Goal: Information Seeking & Learning: Compare options

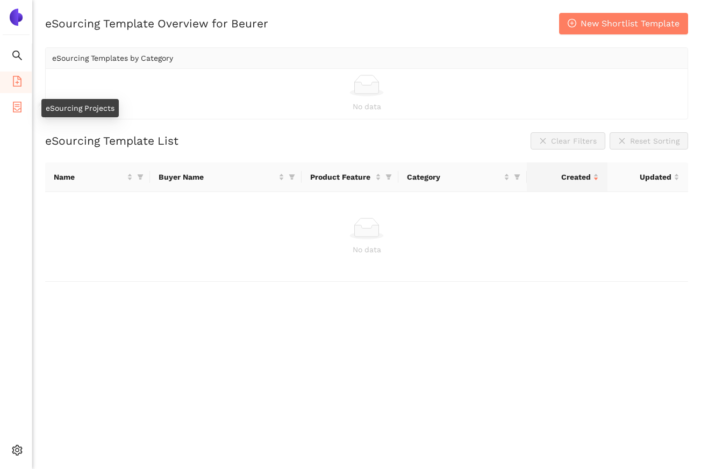
click at [20, 107] on icon "container" at bounding box center [17, 107] width 11 height 11
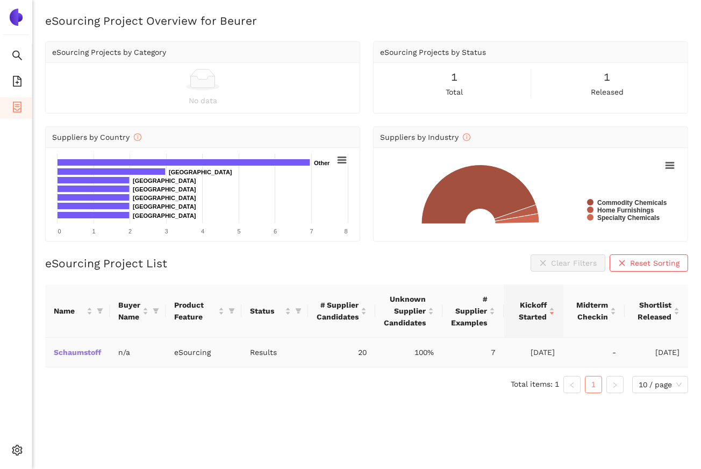
click at [0, 0] on link "Schaumstoff" at bounding box center [0, 0] width 0 height 0
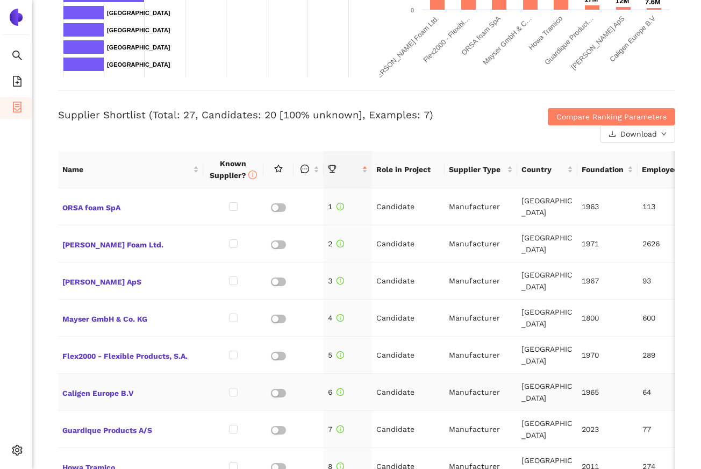
scroll to position [356, 0]
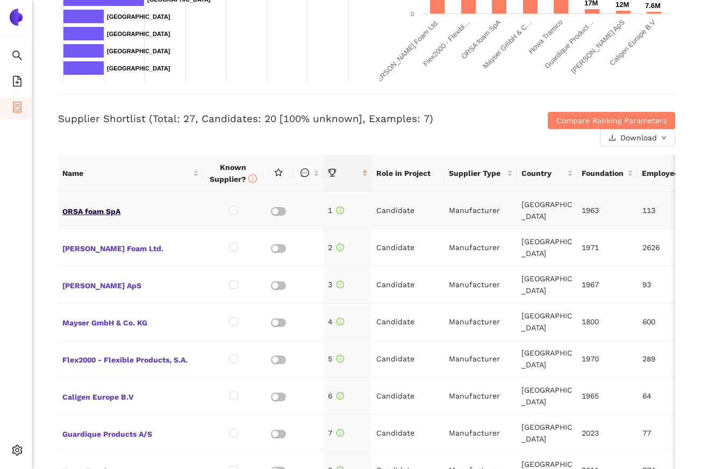
click at [72, 212] on span "ORSA foam SpA" at bounding box center [130, 210] width 137 height 14
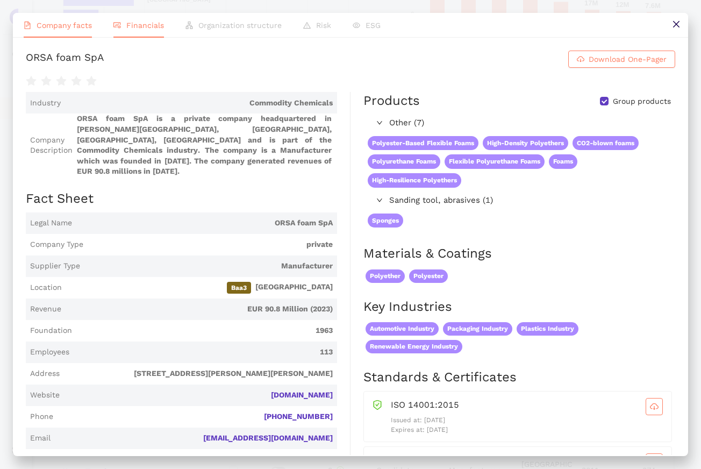
click at [151, 27] on span "Financials" at bounding box center [145, 25] width 38 height 9
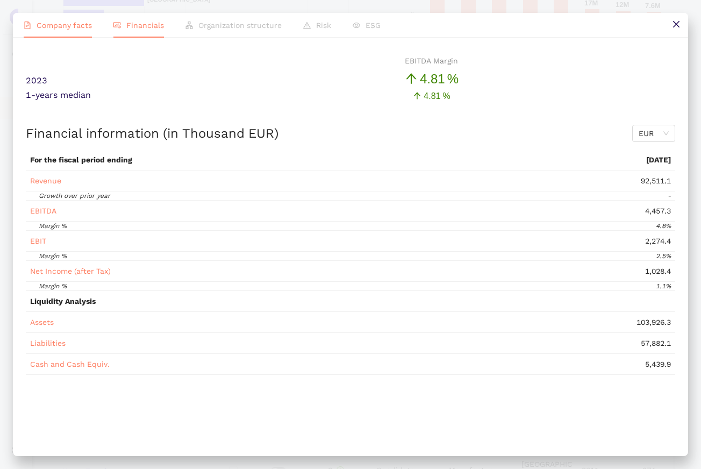
click at [81, 21] on span "Company facts" at bounding box center [64, 25] width 55 height 9
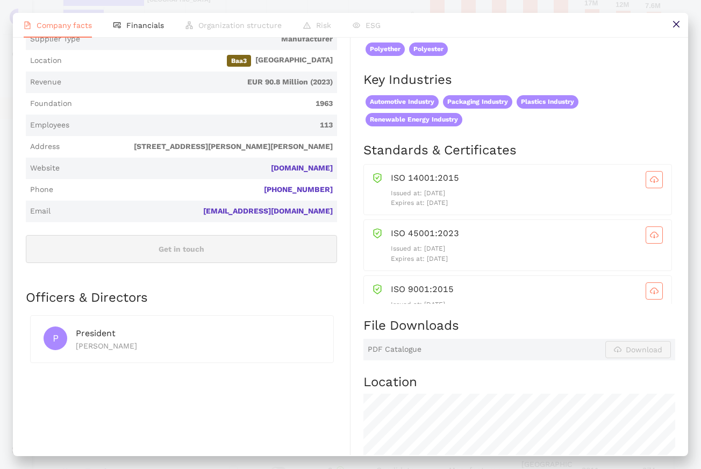
scroll to position [0, 0]
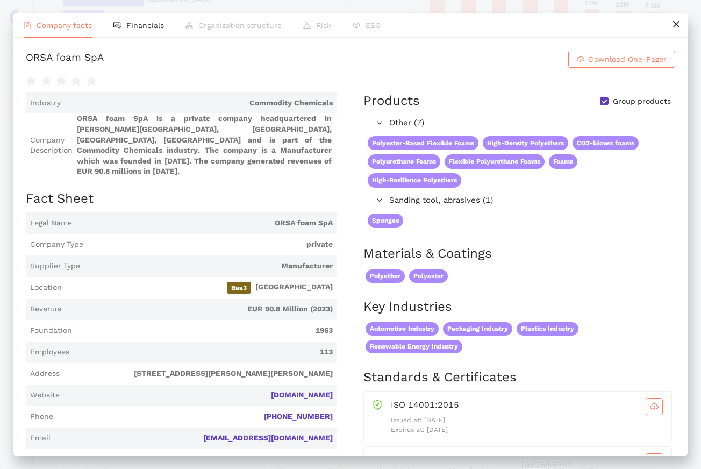
click at [663, 22] on ul "Company facts Financials Organization structure Risk ESG" at bounding box center [351, 25] width 676 height 25
click at [670, 22] on button at bounding box center [676, 25] width 24 height 24
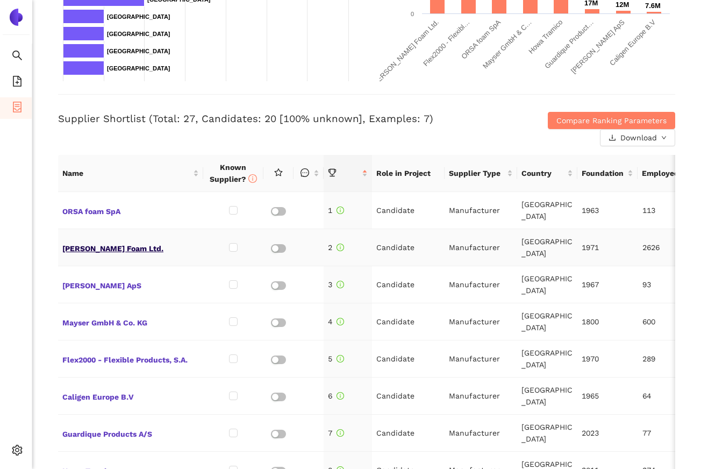
click at [107, 242] on span "[PERSON_NAME] Foam Ltd." at bounding box center [130, 247] width 137 height 14
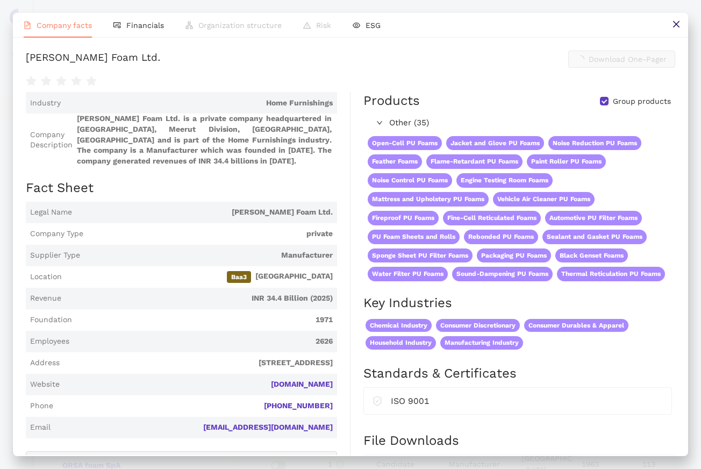
scroll to position [356, 0]
click at [675, 25] on icon "close" at bounding box center [676, 24] width 6 height 6
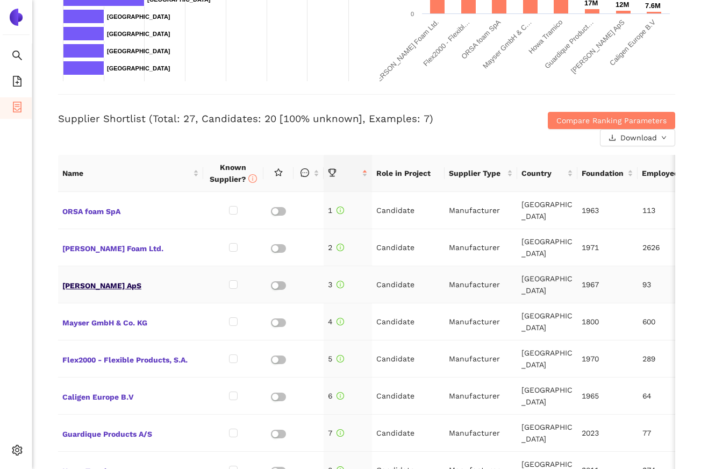
click at [104, 278] on span "[PERSON_NAME] ApS" at bounding box center [130, 285] width 137 height 14
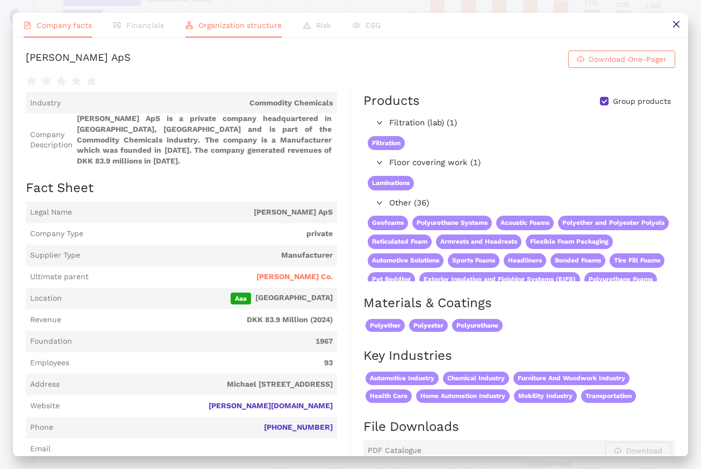
click at [206, 28] on span "Organization structure" at bounding box center [239, 25] width 83 height 9
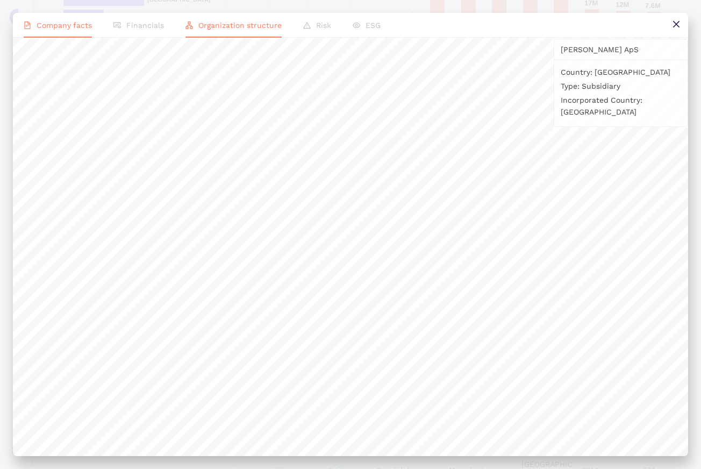
click at [57, 24] on span "Company facts" at bounding box center [64, 25] width 55 height 9
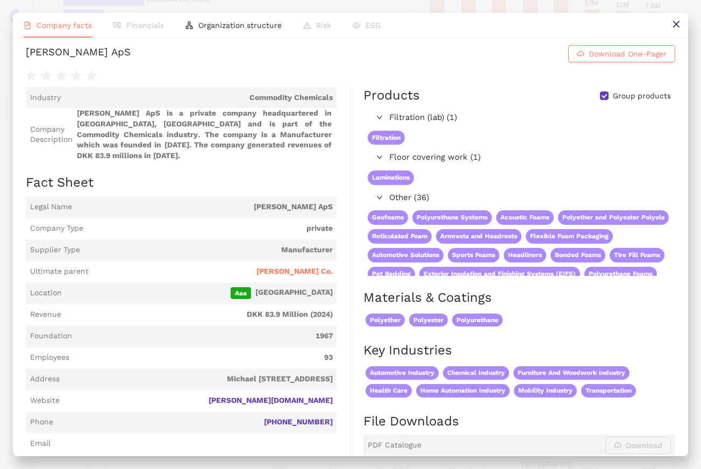
scroll to position [0, 0]
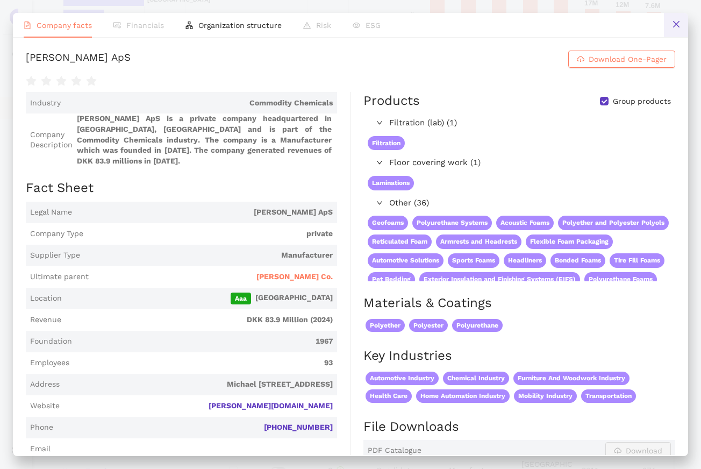
click at [681, 23] on button at bounding box center [676, 25] width 24 height 24
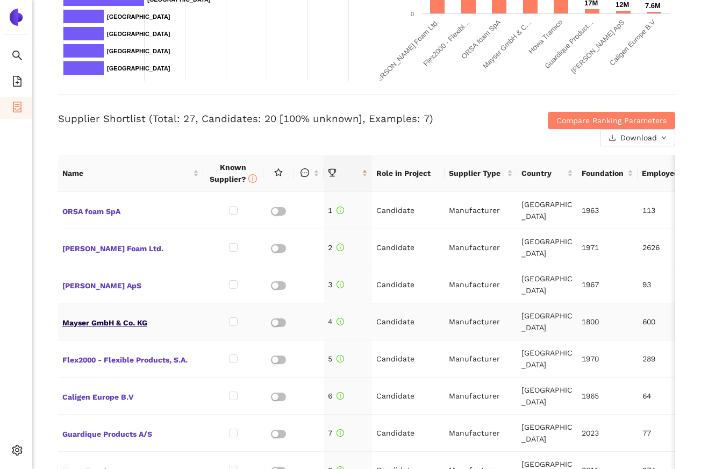
click at [103, 315] on span "Mayser GmbH & Co. KG" at bounding box center [130, 322] width 137 height 14
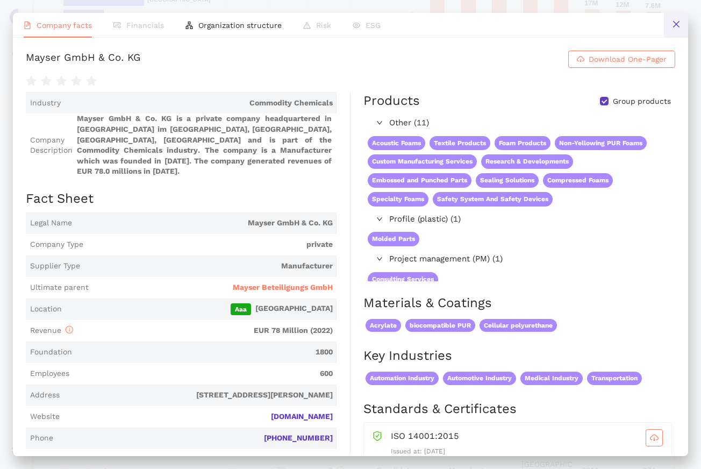
click at [669, 28] on button at bounding box center [676, 25] width 24 height 24
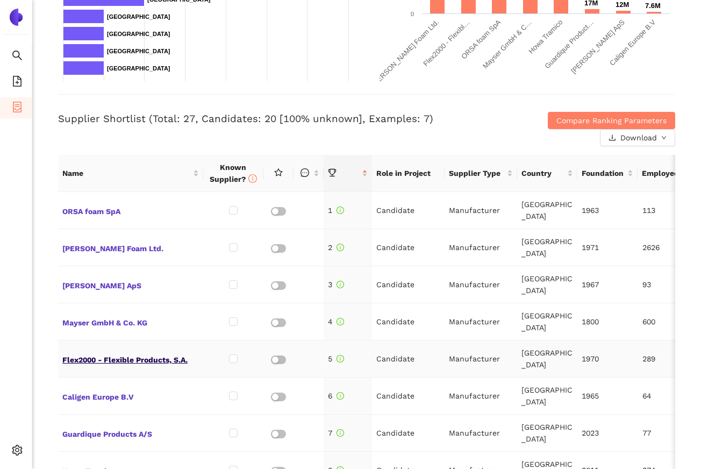
click at [145, 352] on span "Flex2000 - Flexible Products, S.A." at bounding box center [130, 359] width 137 height 14
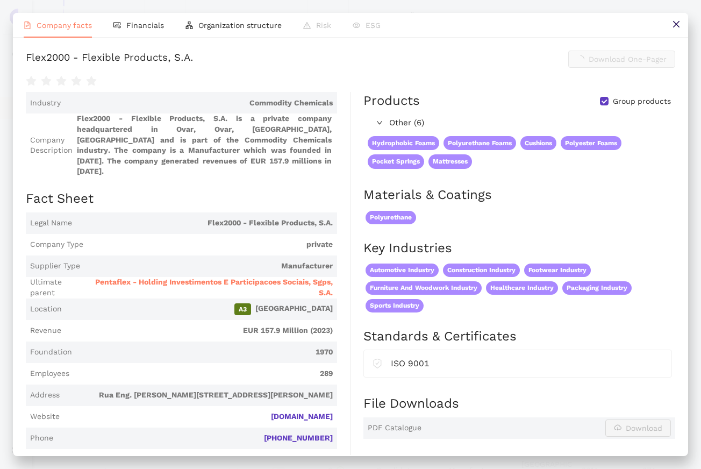
scroll to position [356, 0]
click at [147, 27] on span "Financials" at bounding box center [145, 25] width 38 height 9
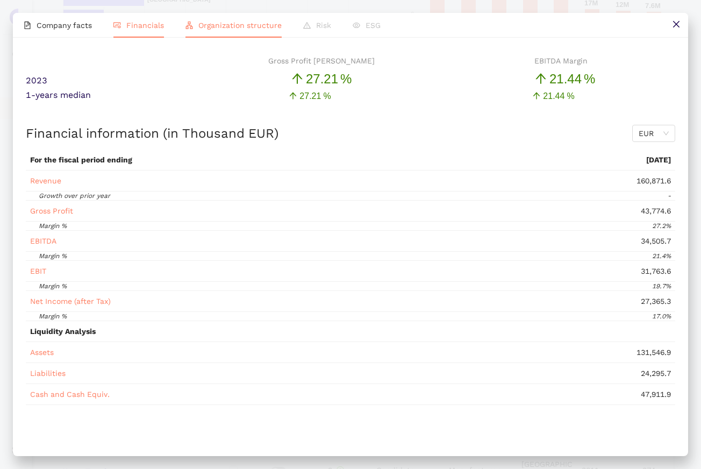
click at [216, 26] on span "Organization structure" at bounding box center [239, 25] width 83 height 9
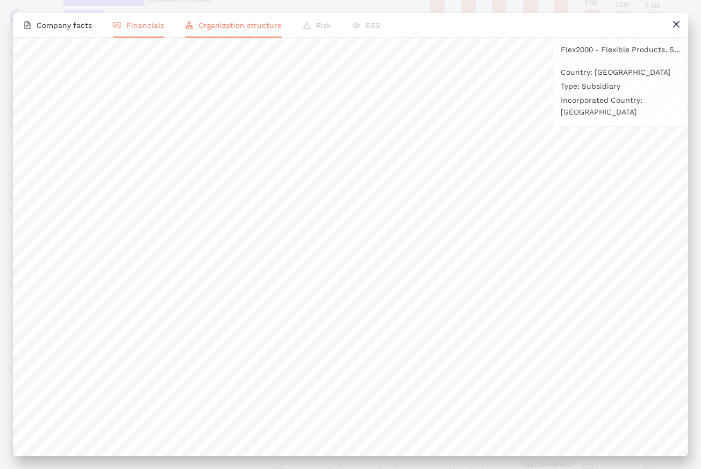
click at [128, 25] on span "Financials" at bounding box center [145, 25] width 38 height 9
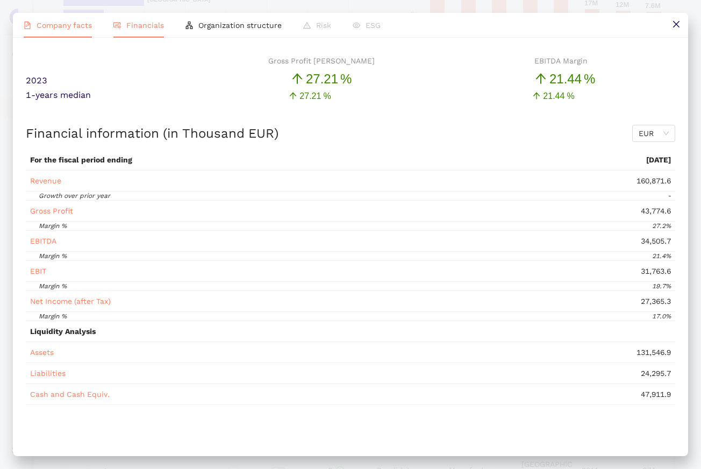
click at [72, 24] on span "Company facts" at bounding box center [64, 25] width 55 height 9
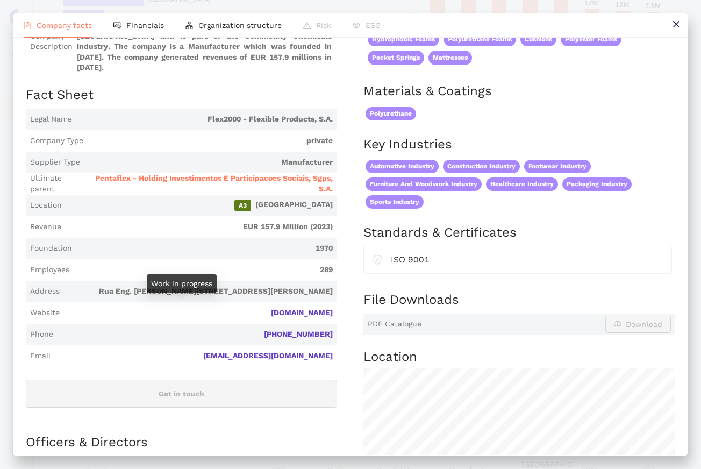
scroll to position [0, 0]
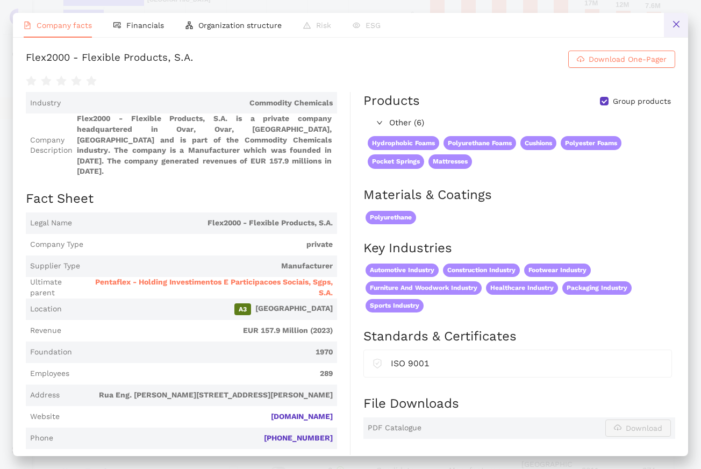
click at [678, 20] on icon "close" at bounding box center [676, 24] width 9 height 9
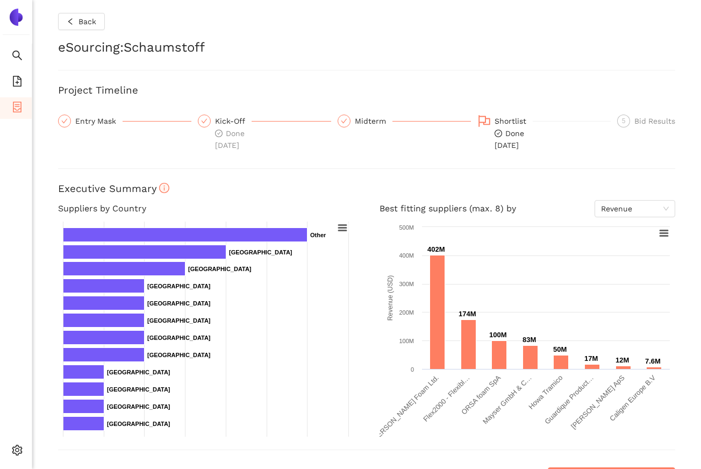
click at [330, 182] on h3 "Executive Summary" at bounding box center [367, 189] width 618 height 14
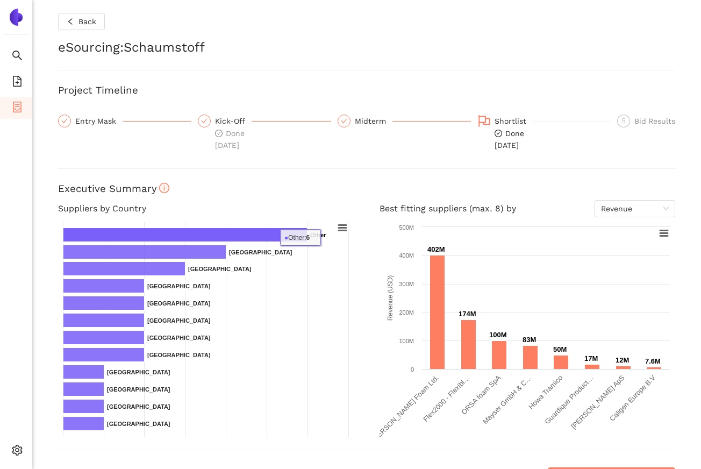
click at [377, 258] on div "Best fitting suppliers (max. 8) by Revenue Created with Highcharts 9.1.1 Revenu…" at bounding box center [528, 318] width 322 height 237
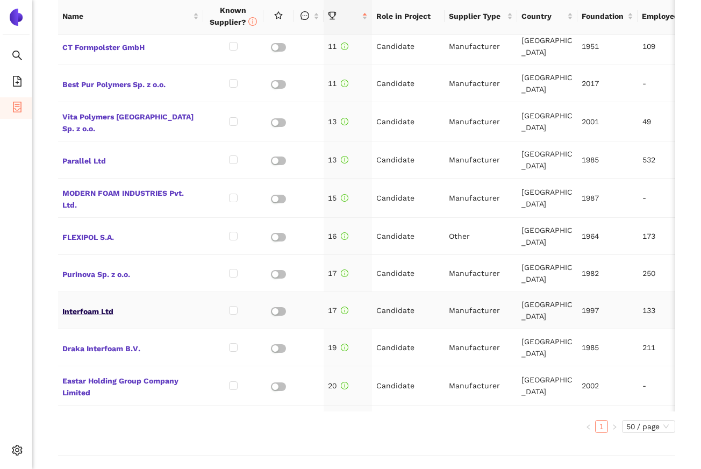
click at [97, 303] on span "Interfoam Ltd" at bounding box center [130, 310] width 137 height 14
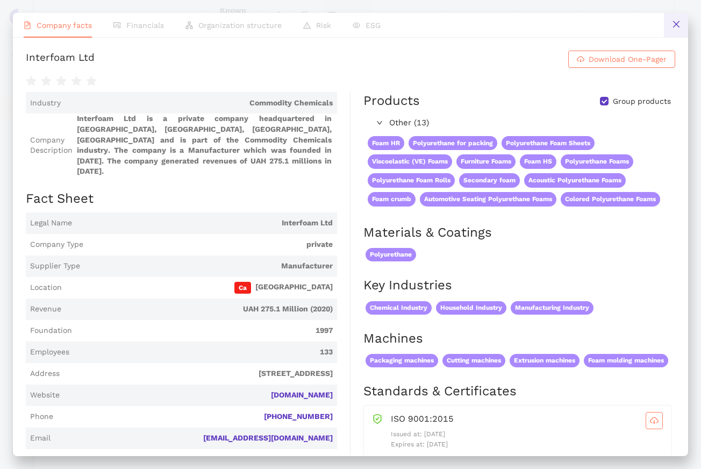
click at [666, 27] on button at bounding box center [676, 25] width 24 height 24
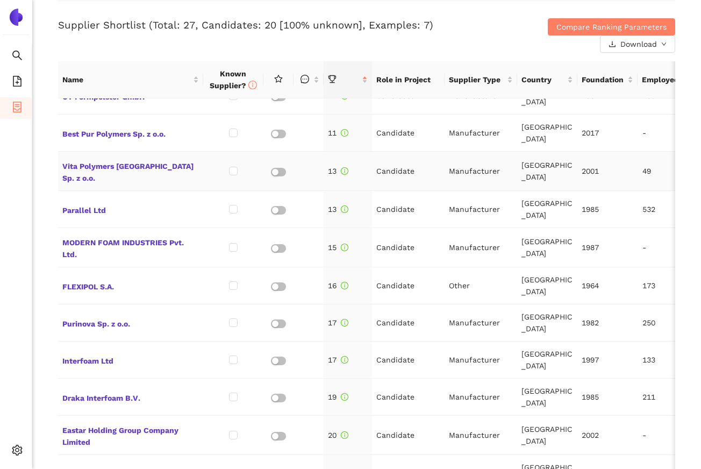
scroll to position [426, 0]
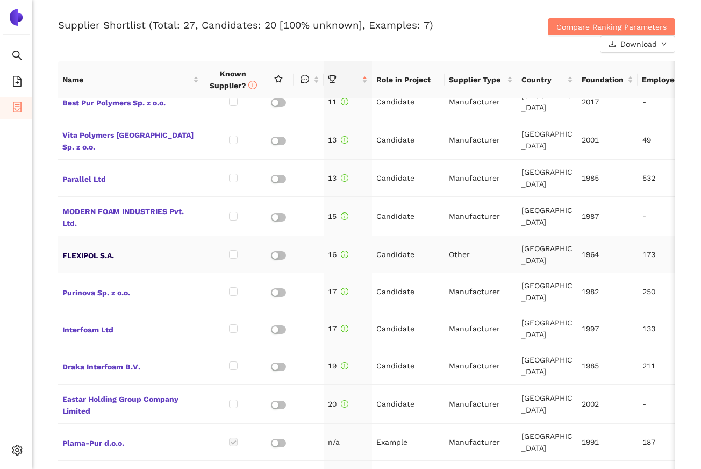
click at [114, 247] on span "FLEXIPOL S.A." at bounding box center [130, 254] width 137 height 14
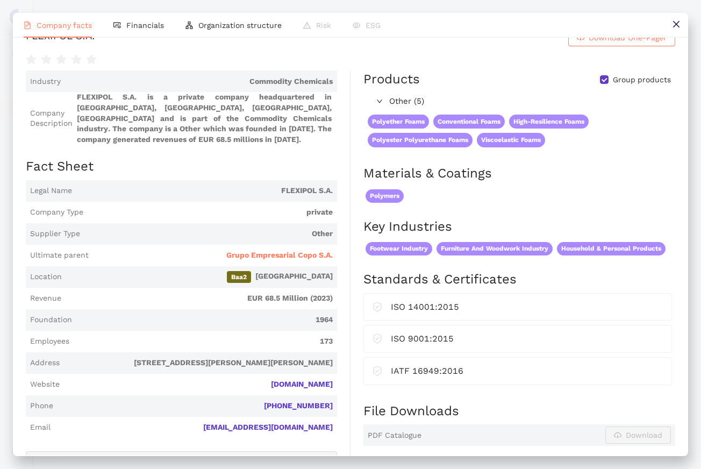
scroll to position [27, 0]
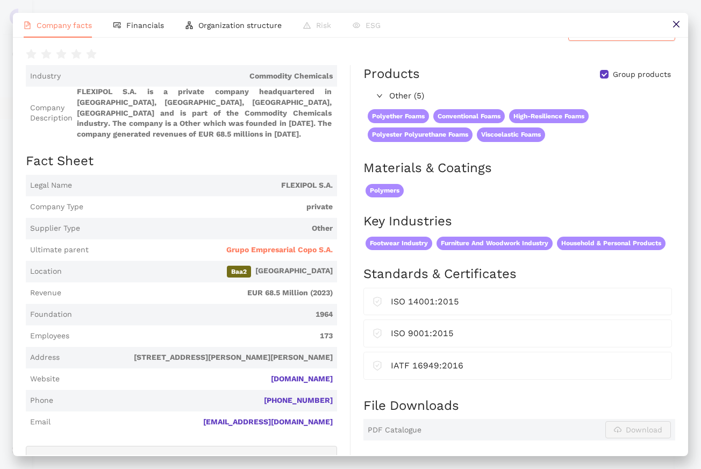
click at [310, 278] on span "Baa2 Colombia" at bounding box center [199, 272] width 267 height 12
click at [315, 363] on span "Rua Mestre de Avis, Devesa Velha, Apartado 133, 3701-910 São João da Madeira, P…" at bounding box center [198, 357] width 269 height 11
click at [307, 278] on span "Baa2 Colombia" at bounding box center [199, 272] width 267 height 12
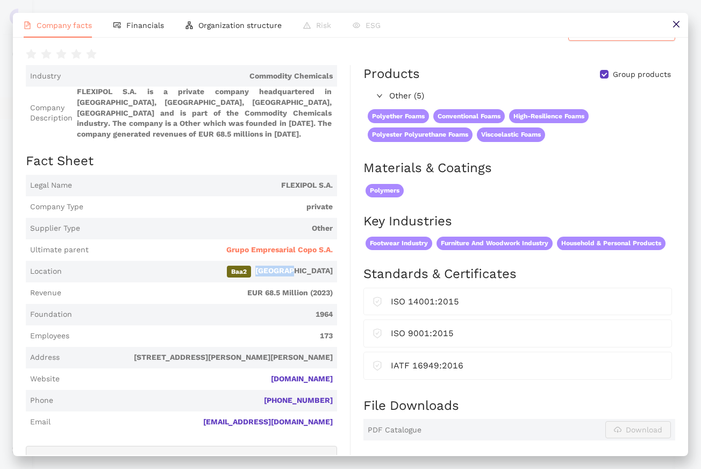
click at [307, 278] on span "Baa2 Colombia" at bounding box center [199, 272] width 267 height 12
click at [315, 363] on span "Rua Mestre de Avis, Devesa Velha, Apartado 133, 3701-910 São João da Madeira, P…" at bounding box center [198, 357] width 269 height 11
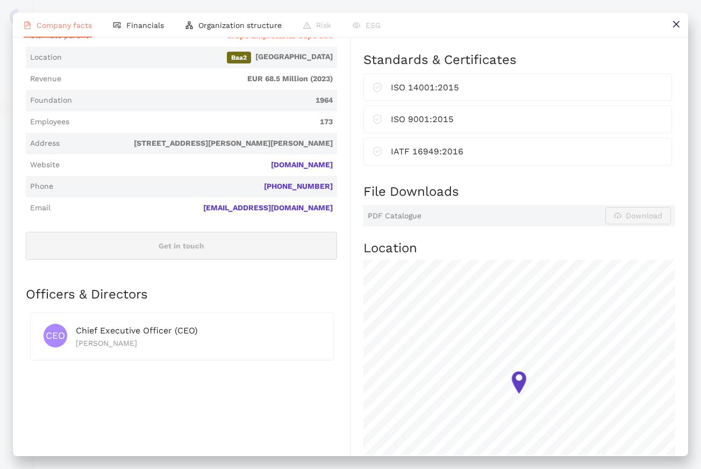
scroll to position [0, 0]
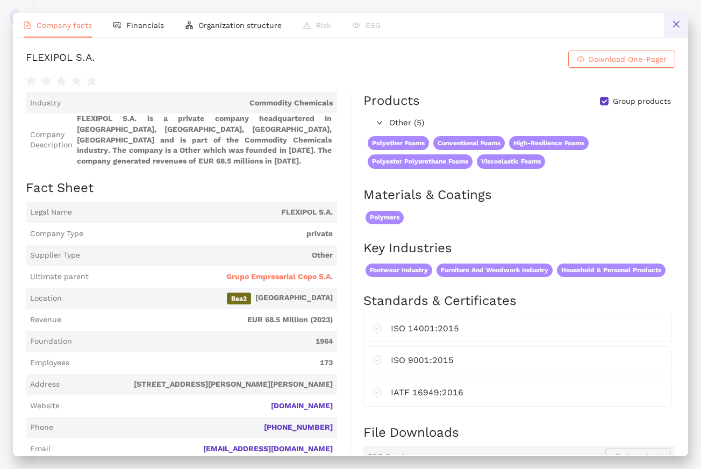
click at [671, 16] on button at bounding box center [676, 25] width 24 height 24
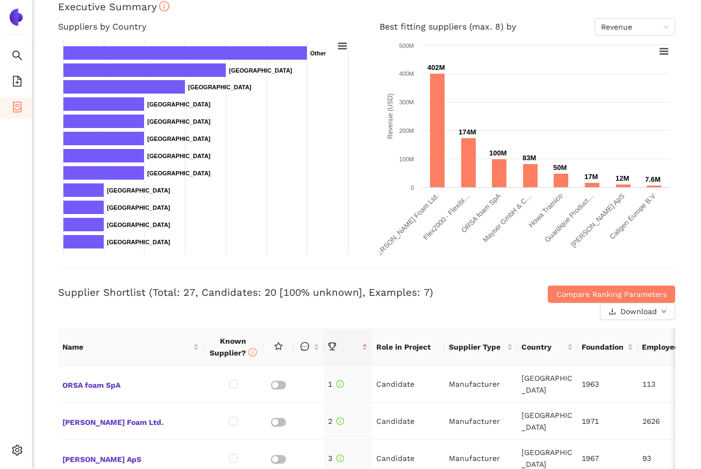
scroll to position [73, 0]
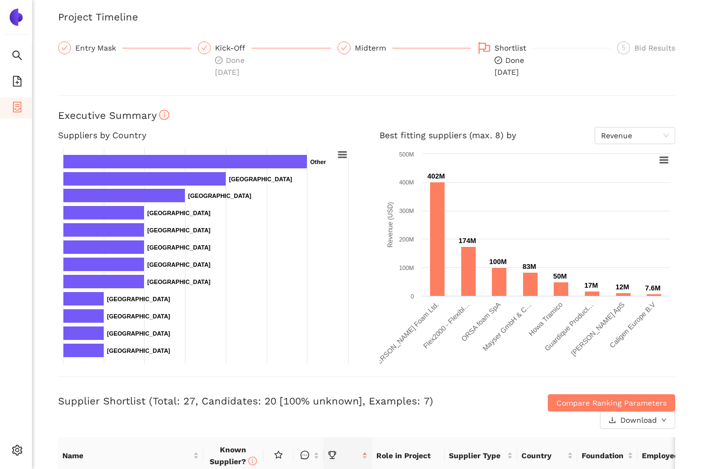
click at [364, 131] on div "Suppliers by Country Created with Highcharts 9.1.1 Chart context menu Chart tit…" at bounding box center [206, 245] width 322 height 237
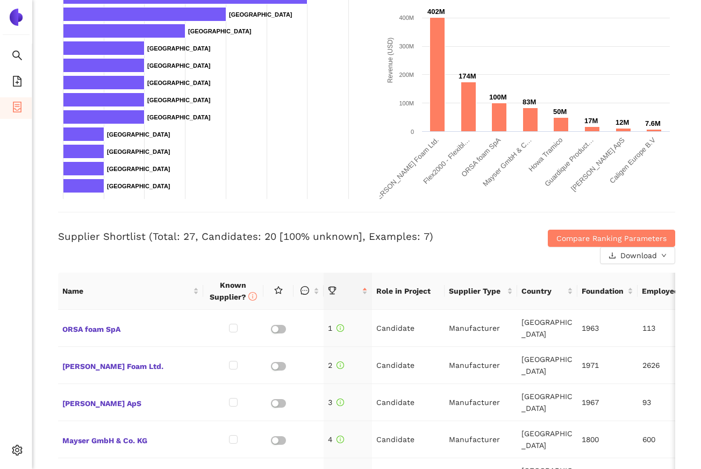
scroll to position [118, 0]
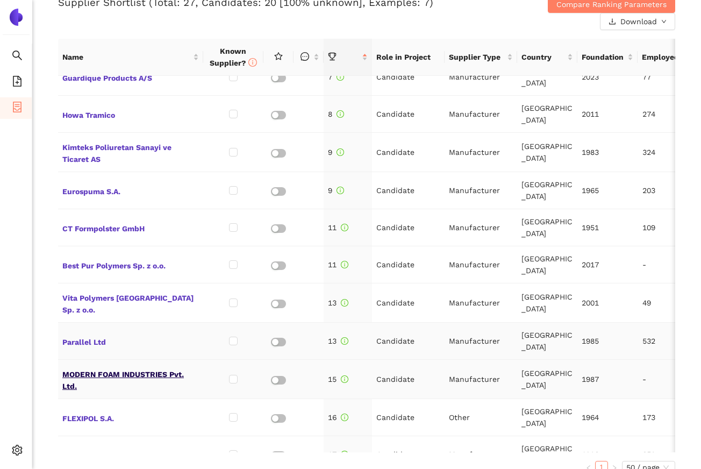
scroll to position [239, 0]
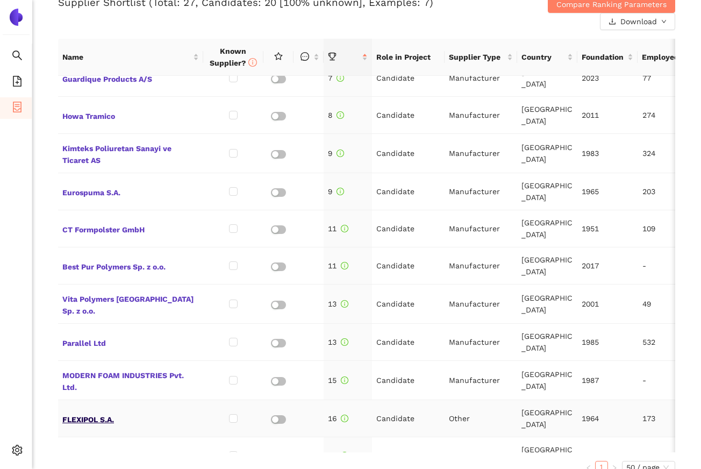
click at [108, 412] on span "FLEXIPOL S.A." at bounding box center [130, 419] width 137 height 14
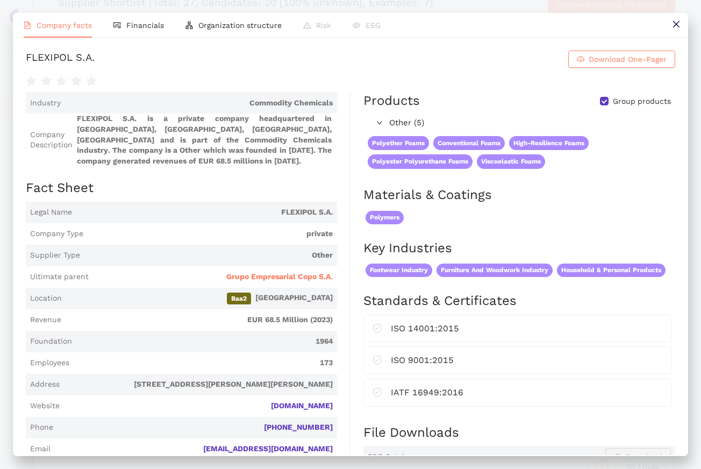
scroll to position [472, 0]
click at [79, 67] on div "FLEXIPOL S.A." at bounding box center [60, 59] width 69 height 17
copy div "FLEXIPOL S.A. Download One-Pager"
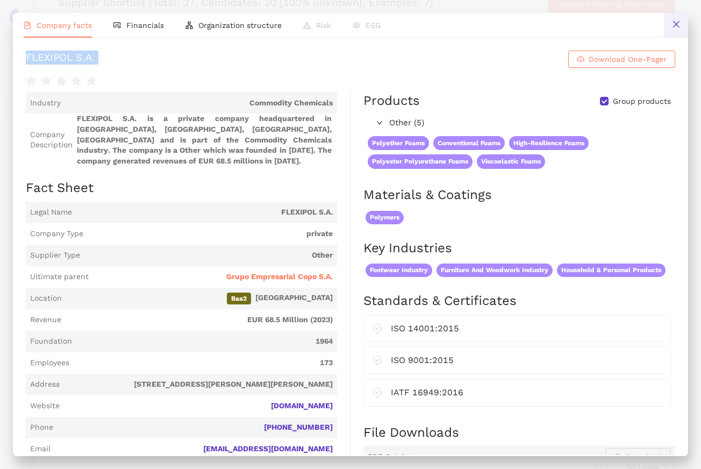
click at [664, 24] on button at bounding box center [676, 25] width 24 height 24
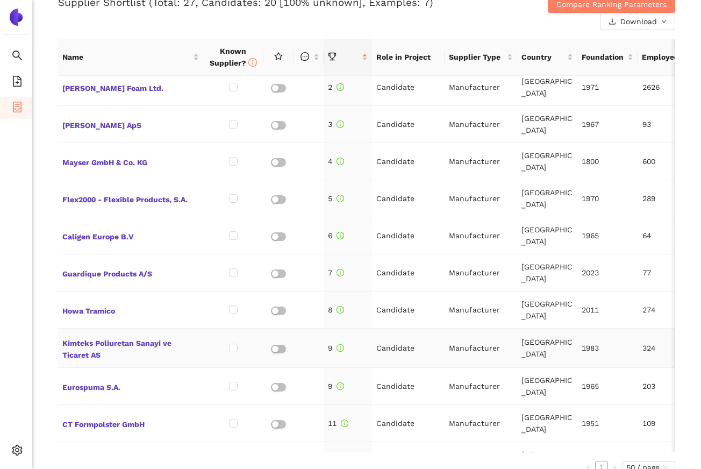
scroll to position [0, 0]
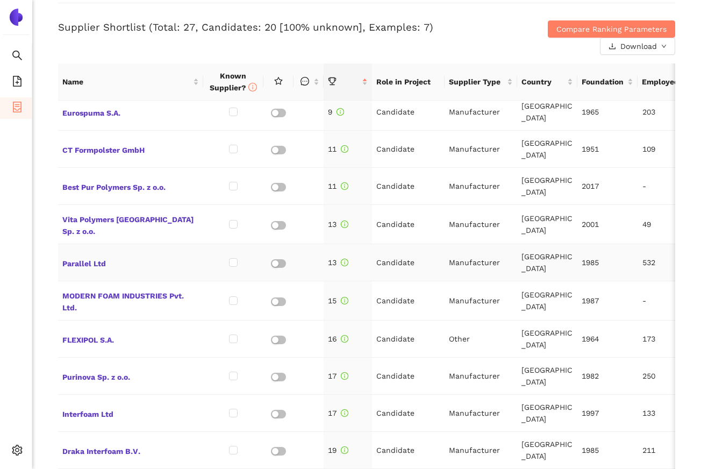
scroll to position [344, 0]
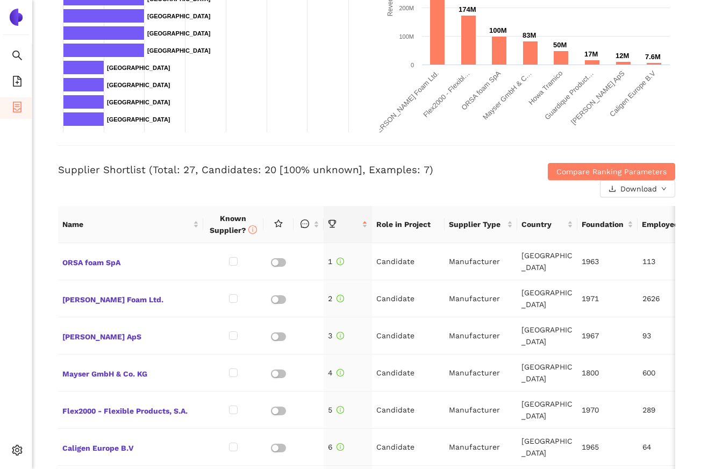
click at [420, 153] on div "Supplier Shortlist (Total: 27, Candidates: 20 [100% unknown], Examples: 7) Comp…" at bounding box center [367, 171] width 618 height 52
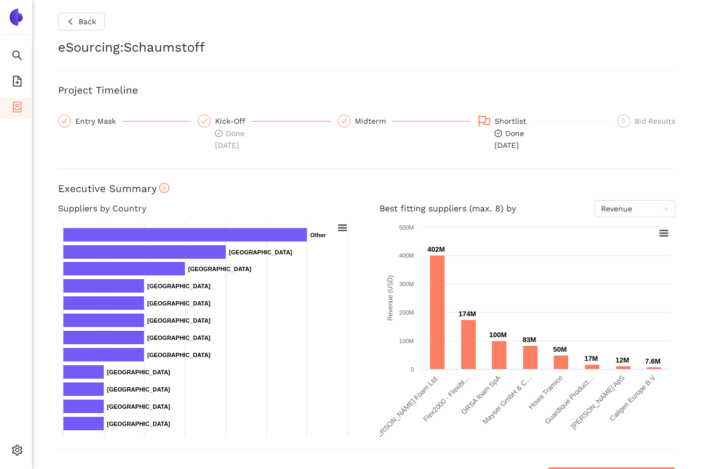
click at [446, 155] on div "Back eSourcing : Schaumstoff Project Timeline Entry Mask Kick-Off Done [DATE] M…" at bounding box center [366, 234] width 669 height 469
click at [24, 55] on li "Search" at bounding box center [16, 57] width 32 height 22
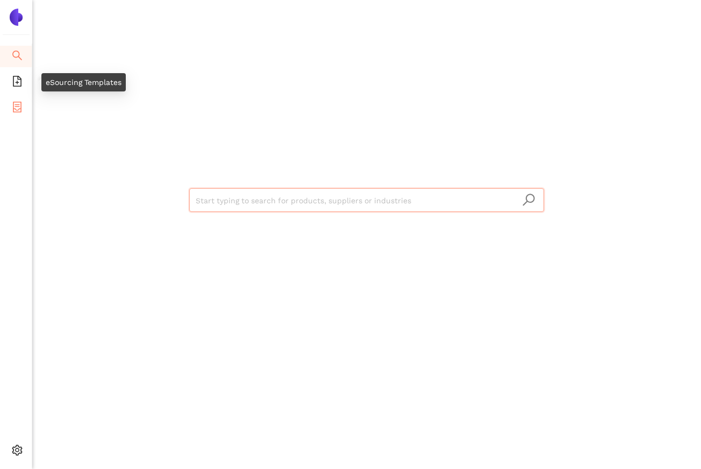
click at [19, 100] on span "container" at bounding box center [17, 109] width 11 height 22
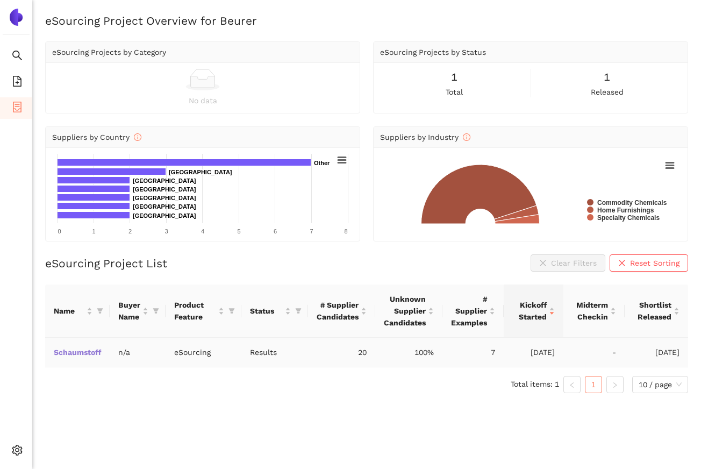
click at [0, 0] on link "Schaumstoff" at bounding box center [0, 0] width 0 height 0
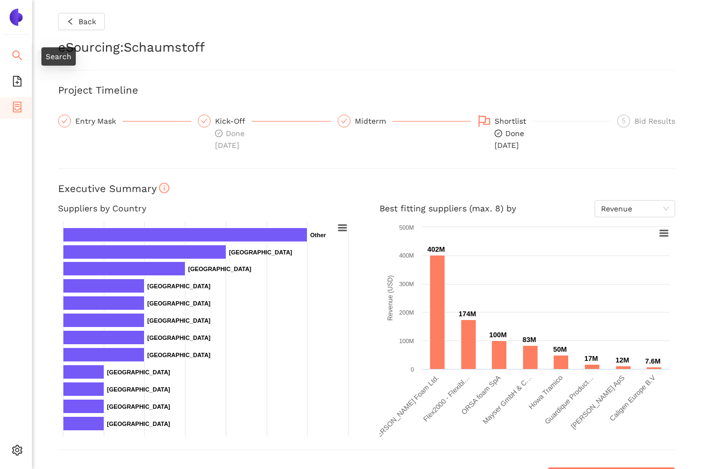
click at [23, 55] on li "Search" at bounding box center [16, 57] width 32 height 22
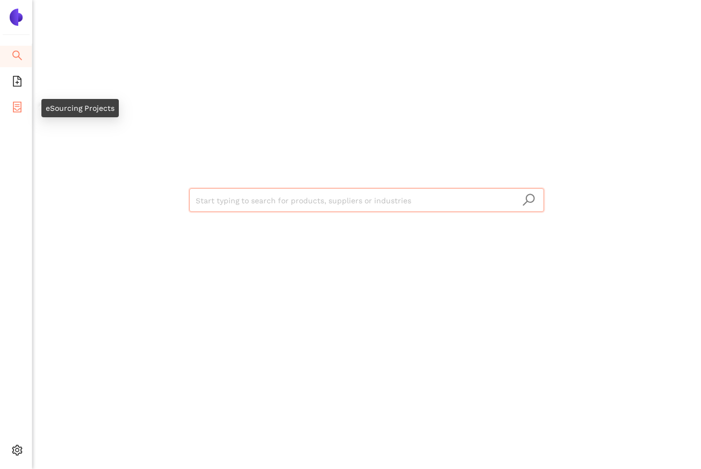
click at [22, 109] on icon "container" at bounding box center [17, 107] width 11 height 11
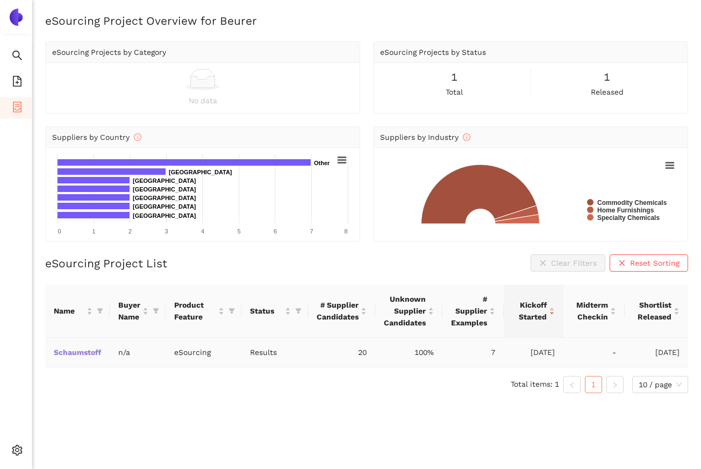
click at [0, 0] on link "Schaumstoff" at bounding box center [0, 0] width 0 height 0
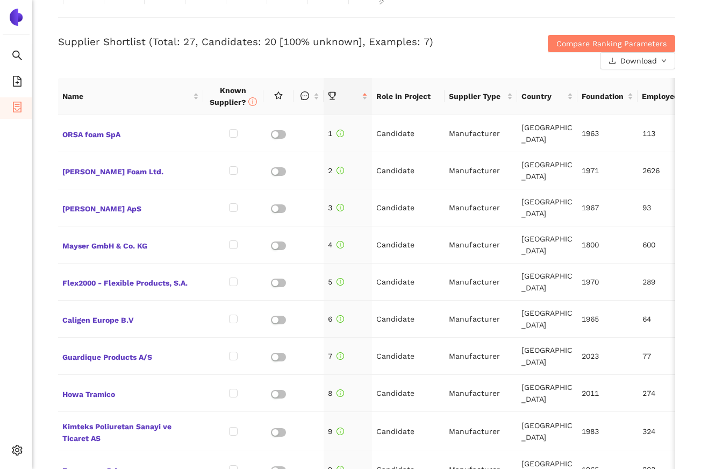
scroll to position [436, 0]
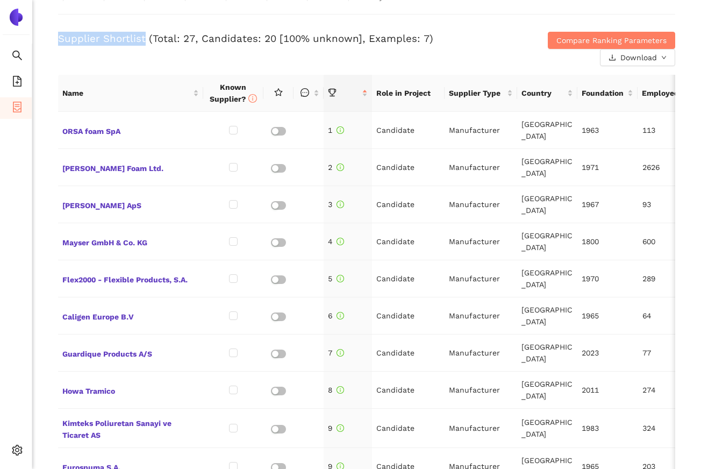
drag, startPoint x: 60, startPoint y: 38, endPoint x: 143, endPoint y: 39, distance: 82.3
click at [143, 39] on h3 "Supplier Shortlist (Total: 27, Candidates: 20 [100% unknown], Examples: 7)" at bounding box center [264, 39] width 412 height 14
drag, startPoint x: 151, startPoint y: 38, endPoint x: 190, endPoint y: 37, distance: 39.8
click at [191, 37] on h3 "Supplier Shortlist (Total: 27, Candidates: 20 [100% unknown], Examples: 7)" at bounding box center [264, 39] width 412 height 14
drag, startPoint x: 197, startPoint y: 38, endPoint x: 273, endPoint y: 37, distance: 75.3
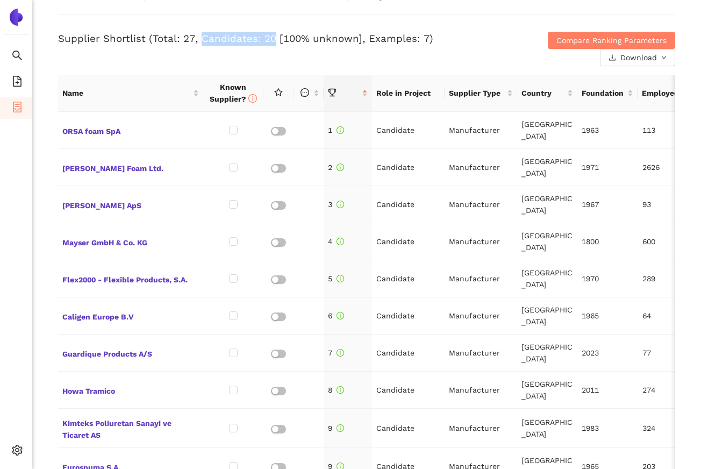
click at [273, 37] on h3 "Supplier Shortlist (Total: 27, Candidates: 20 [100% unknown], Examples: 7)" at bounding box center [264, 39] width 412 height 14
drag, startPoint x: 364, startPoint y: 38, endPoint x: 375, endPoint y: 38, distance: 10.8
click at [373, 38] on h3 "Supplier Shortlist (Total: 27, Candidates: 20 [100% unknown], Examples: 7)" at bounding box center [264, 39] width 412 height 14
click at [380, 38] on h3 "Supplier Shortlist (Total: 27, Candidates: 20 [100% unknown], Examples: 7)" at bounding box center [264, 39] width 412 height 14
click at [381, 38] on h3 "Supplier Shortlist (Total: 27, Candidates: 20 [100% unknown], Examples: 7)" at bounding box center [264, 39] width 412 height 14
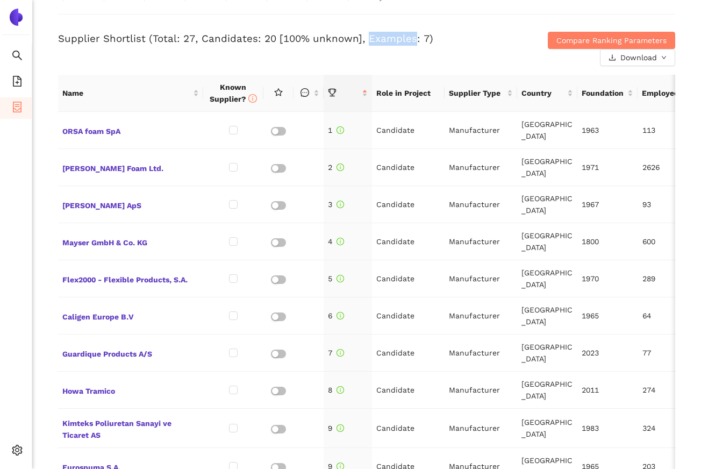
click at [381, 38] on h3 "Supplier Shortlist (Total: 27, Candidates: 20 [100% unknown], Examples: 7)" at bounding box center [264, 39] width 412 height 14
click at [436, 45] on h3 "Supplier Shortlist (Total: 27, Candidates: 20 [100% unknown], Examples: 7)" at bounding box center [264, 39] width 412 height 14
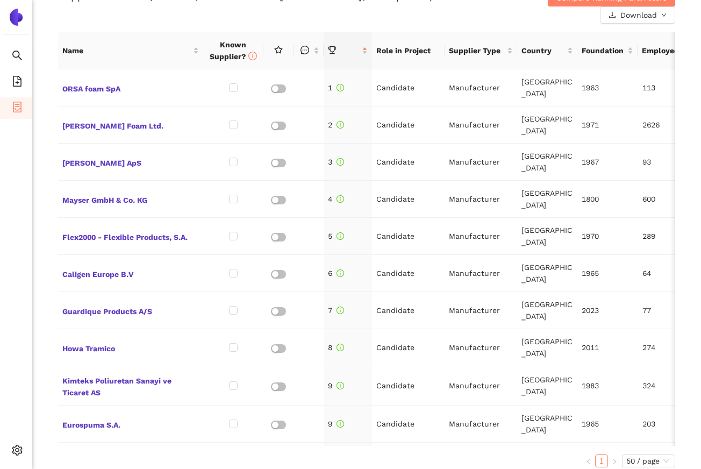
scroll to position [480, 0]
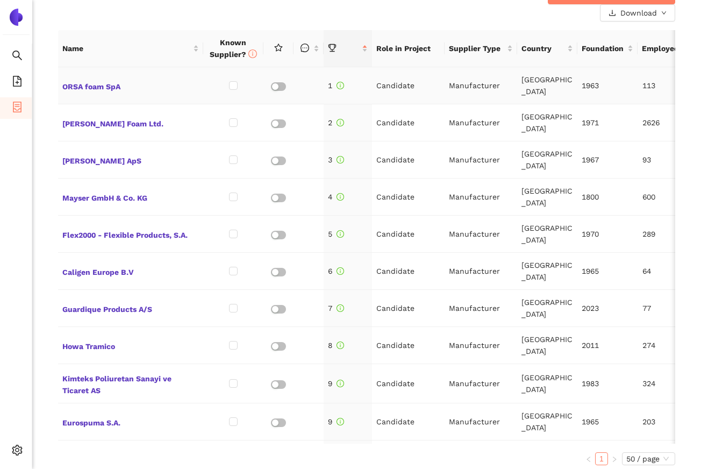
click at [403, 84] on td "Candidate" at bounding box center [408, 85] width 73 height 37
click at [403, 89] on td "Candidate" at bounding box center [408, 85] width 73 height 37
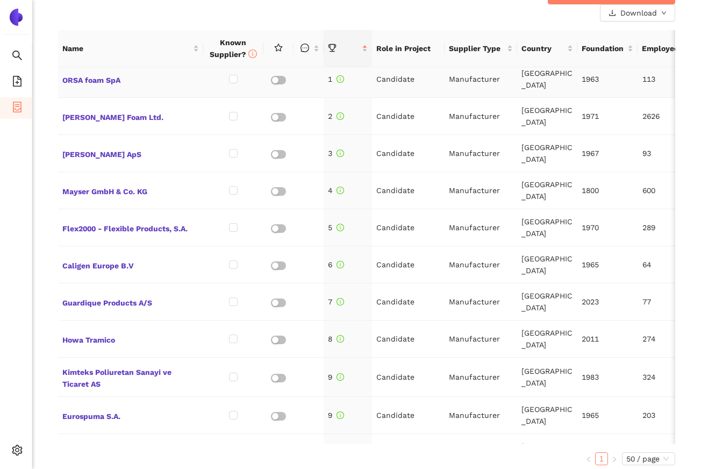
scroll to position [8, 0]
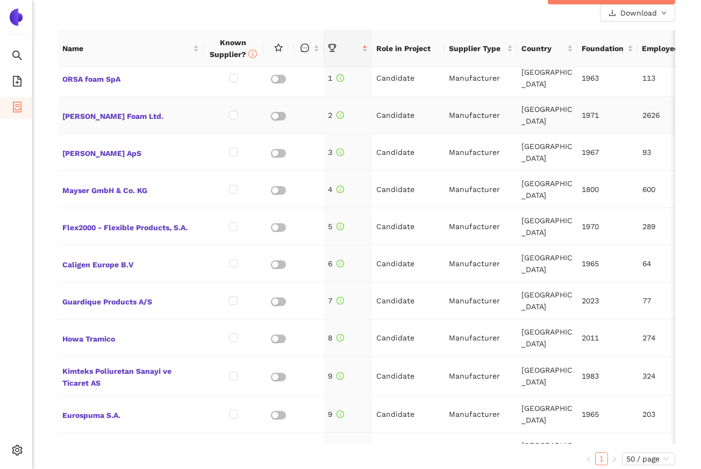
click at [392, 108] on td "Candidate" at bounding box center [408, 115] width 73 height 37
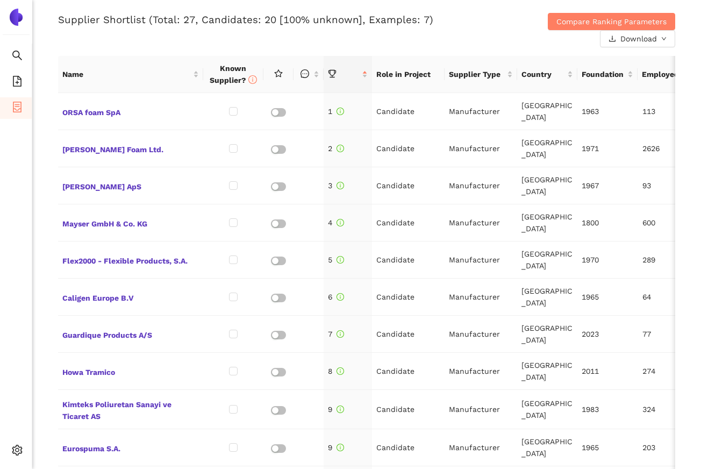
scroll to position [459, 0]
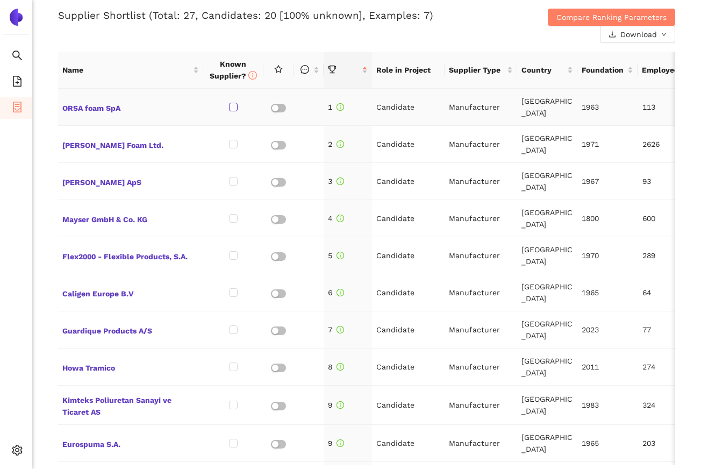
click at [232, 103] on input "checkbox" at bounding box center [233, 107] width 9 height 9
drag, startPoint x: 279, startPoint y: 15, endPoint x: 302, endPoint y: 15, distance: 22.6
click at [302, 15] on h3 "Supplier Shortlist (Total: 27, Candidates: 20 [95% unknown], Examples: 7)" at bounding box center [264, 16] width 412 height 14
click at [279, 29] on div "Supplier Shortlist (Total: 27, Candidates: 20 [95% unknown], Examples: 7)" at bounding box center [264, 26] width 412 height 34
click at [232, 107] on input "checkbox" at bounding box center [233, 107] width 9 height 9
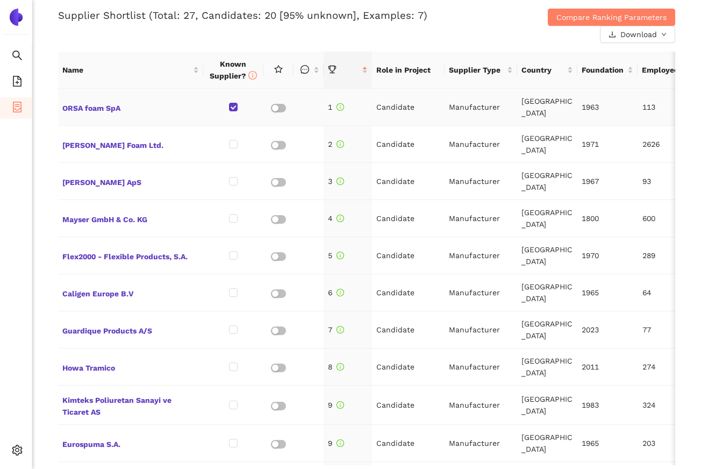
checkbox input "false"
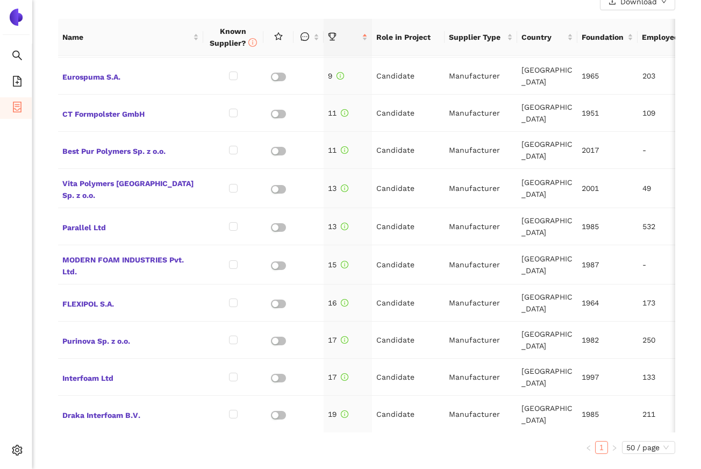
scroll to position [342, 0]
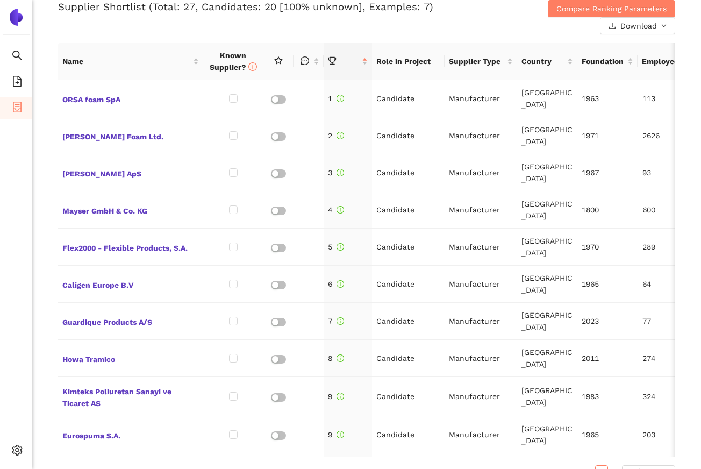
scroll to position [464, 0]
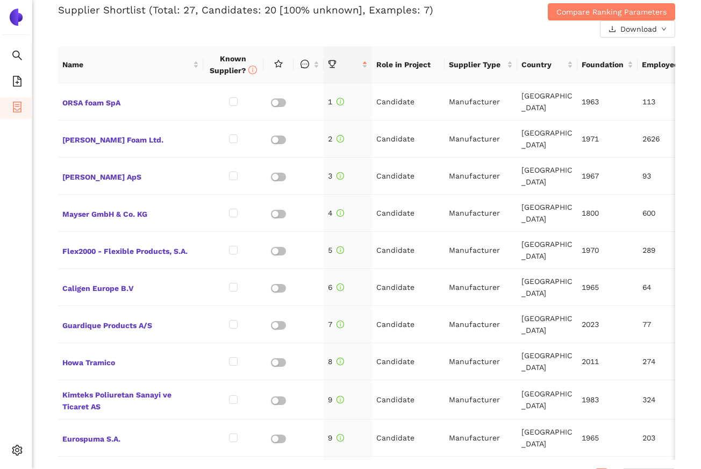
click at [458, 25] on div "Supplier Shortlist (Total: 27, Candidates: 20 [100% unknown], Examples: 7)" at bounding box center [264, 20] width 412 height 34
click at [556, 15] on button "Compare Ranking Parameters" at bounding box center [611, 11] width 127 height 17
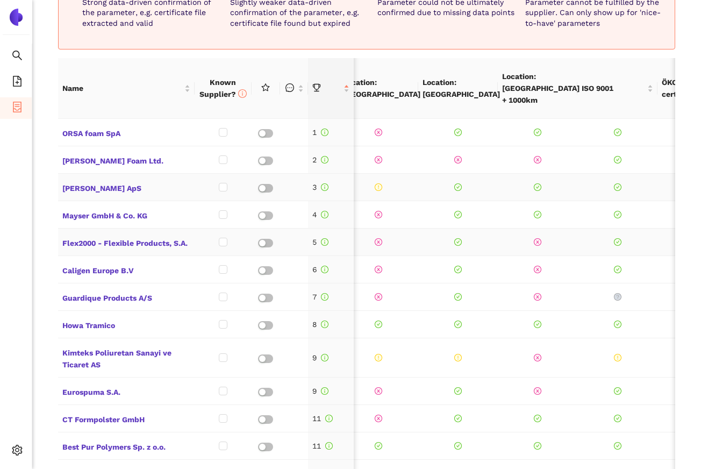
scroll to position [0, 1175]
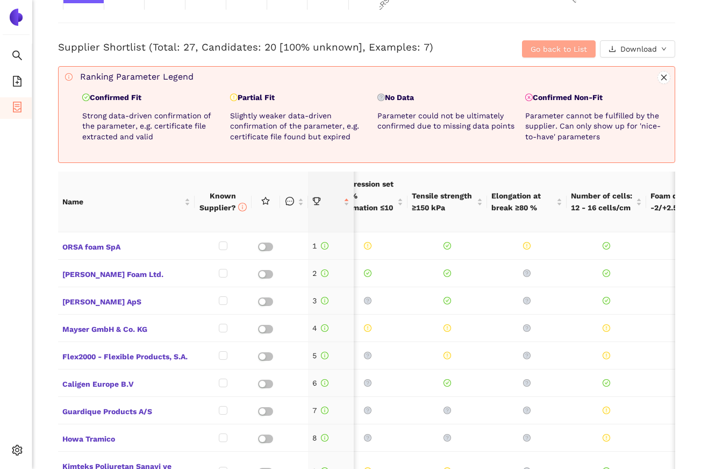
click at [559, 52] on span "Go back to List" at bounding box center [559, 49] width 56 height 12
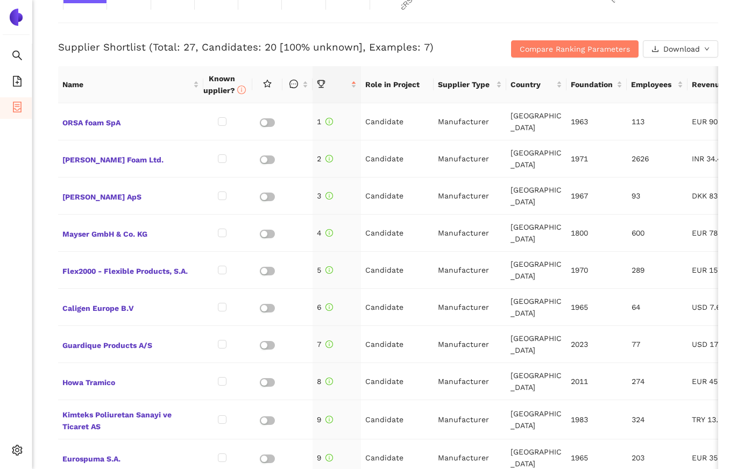
scroll to position [0, 0]
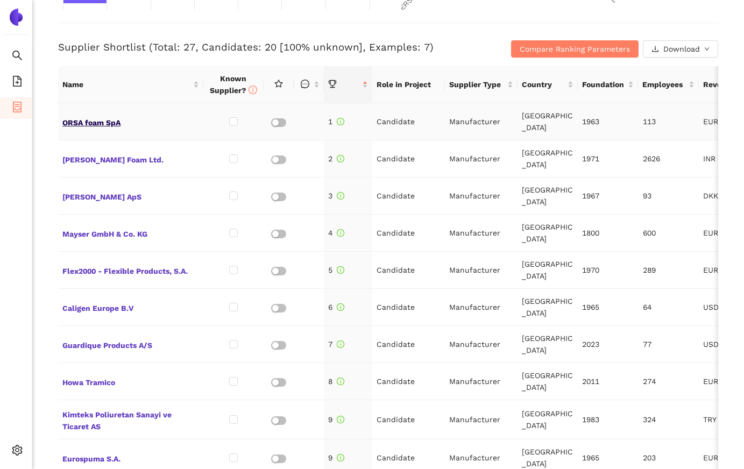
click at [72, 123] on span "ORSA foam SpA" at bounding box center [130, 122] width 137 height 14
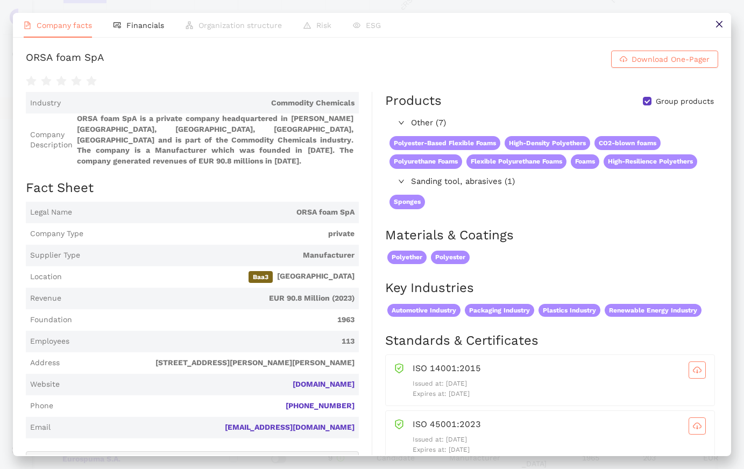
click at [578, 88] on div at bounding box center [372, 80] width 692 height 15
click at [636, 65] on span "Download One-Pager" at bounding box center [671, 59] width 78 height 12
click at [701, 20] on icon "close" at bounding box center [719, 24] width 9 height 9
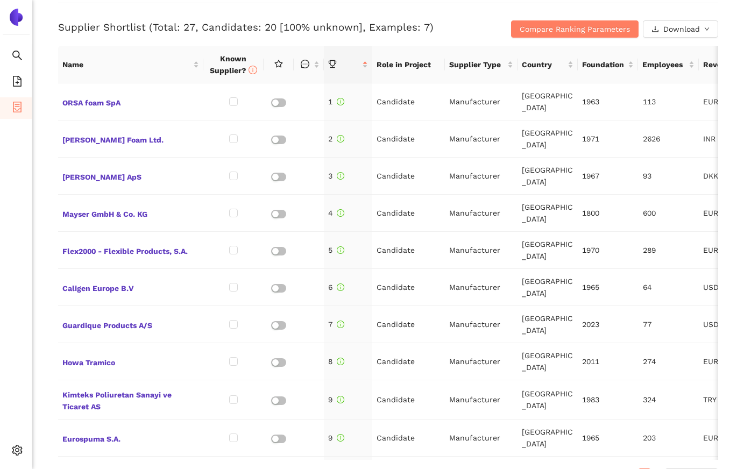
scroll to position [446, 0]
click at [544, 35] on span "Compare Ranking Parameters" at bounding box center [575, 30] width 110 height 12
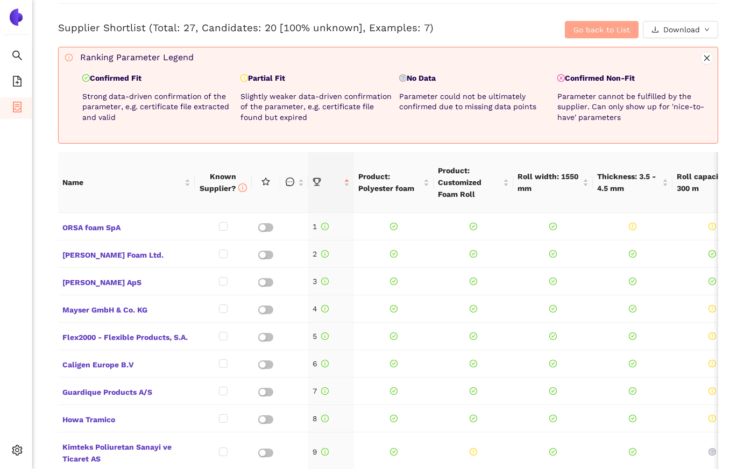
click at [583, 34] on span "Go back to List" at bounding box center [601, 30] width 56 height 12
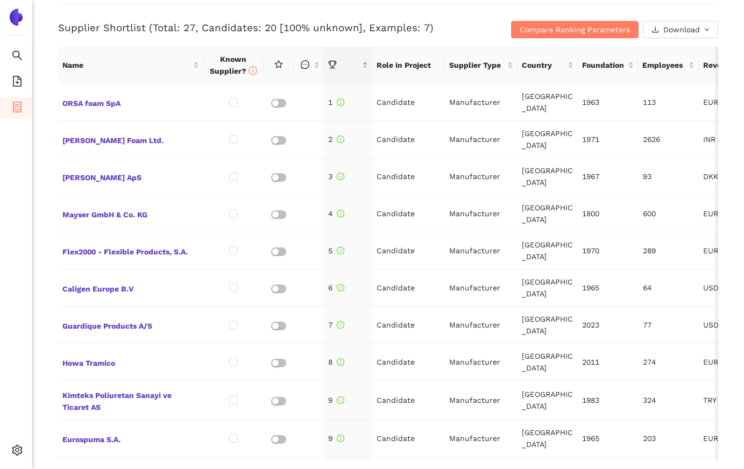
click at [598, 10] on div "Supplier Shortlist (Total: 27, Candidates: 20 [100% unknown], Examples: 7) Comp…" at bounding box center [388, 20] width 660 height 35
click at [82, 101] on span "ORSA foam SpA" at bounding box center [130, 102] width 137 height 14
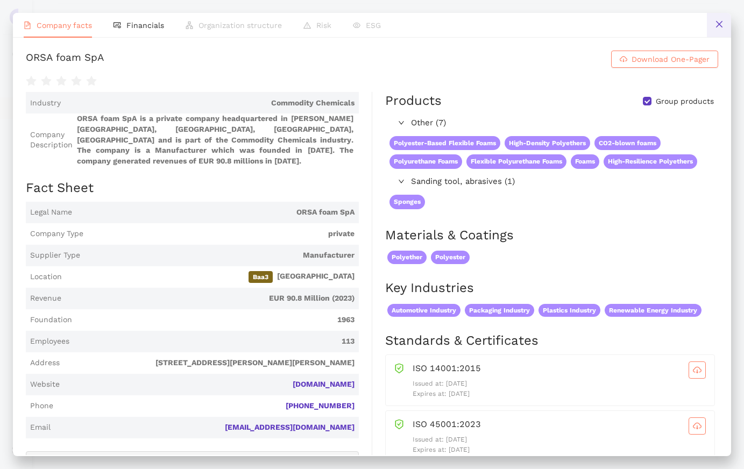
click at [701, 29] on button at bounding box center [719, 25] width 24 height 24
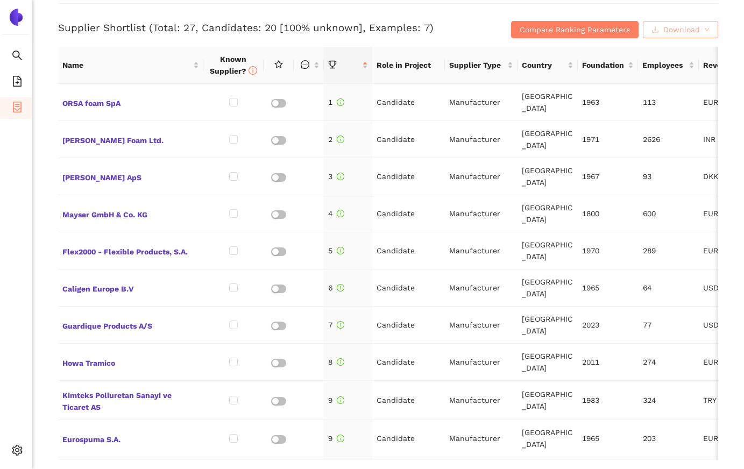
click at [682, 36] on button "Download" at bounding box center [680, 29] width 75 height 17
click at [701, 33] on button "Download" at bounding box center [680, 29] width 75 height 17
